Goal: Check status: Check status

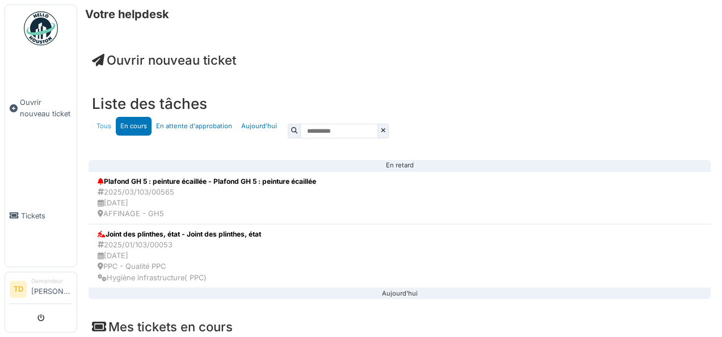
click at [98, 127] on link "Tous" at bounding box center [104, 126] width 24 height 19
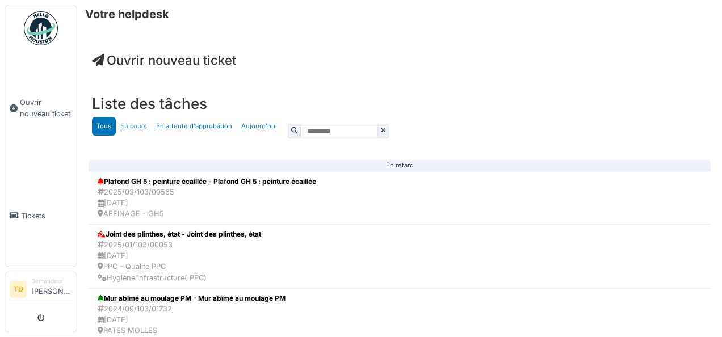
click at [143, 127] on link "En cours" at bounding box center [134, 126] width 36 height 19
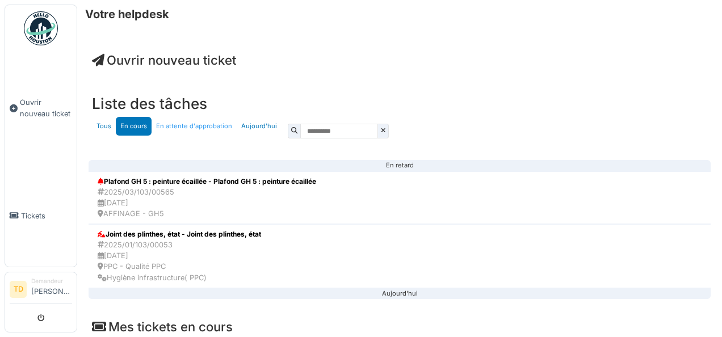
click at [181, 125] on link "En attente d'approbation" at bounding box center [194, 126] width 85 height 19
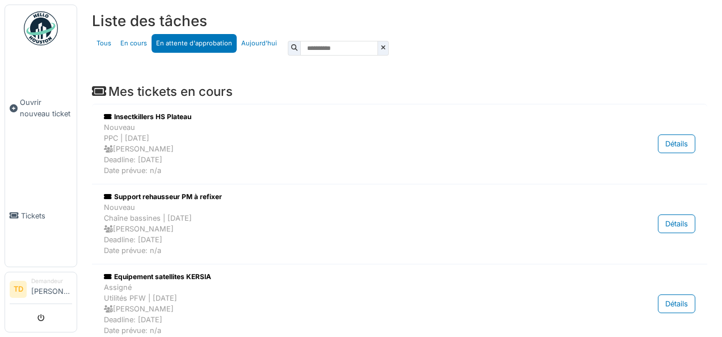
scroll to position [116, 0]
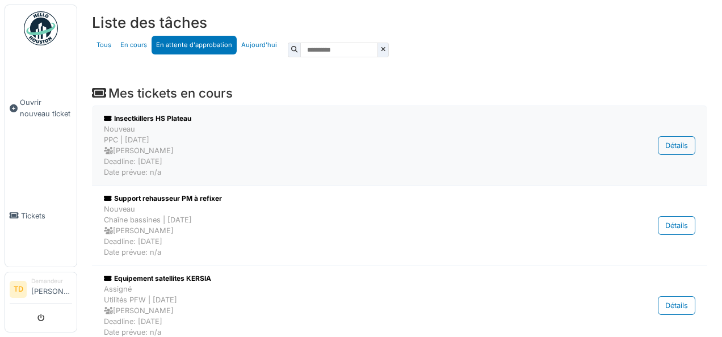
click at [182, 131] on div "Nouveau PPC | [DATE] [PERSON_NAME] Deadline: [DATE] Date prévue: n/a" at bounding box center [348, 151] width 489 height 55
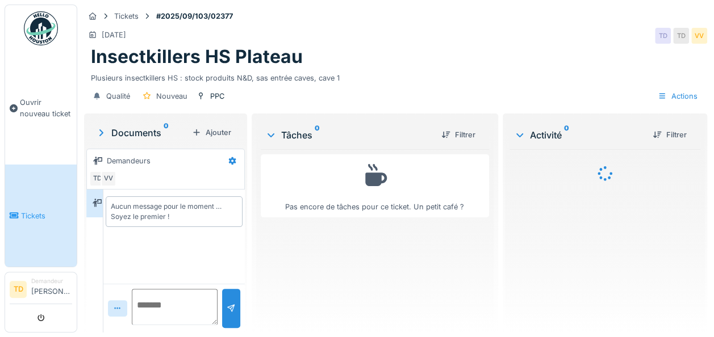
scroll to position [9, 0]
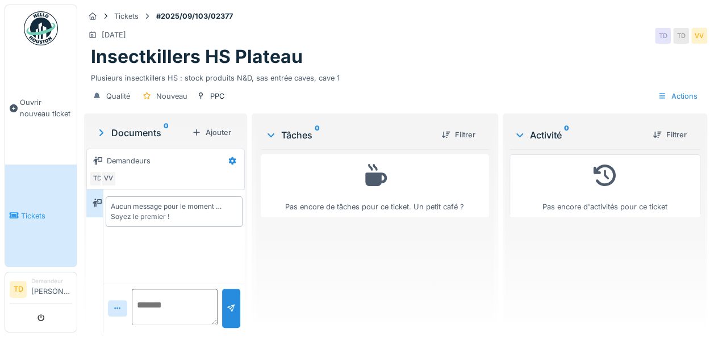
click at [155, 304] on textarea at bounding box center [175, 307] width 86 height 36
